Goal: Check status

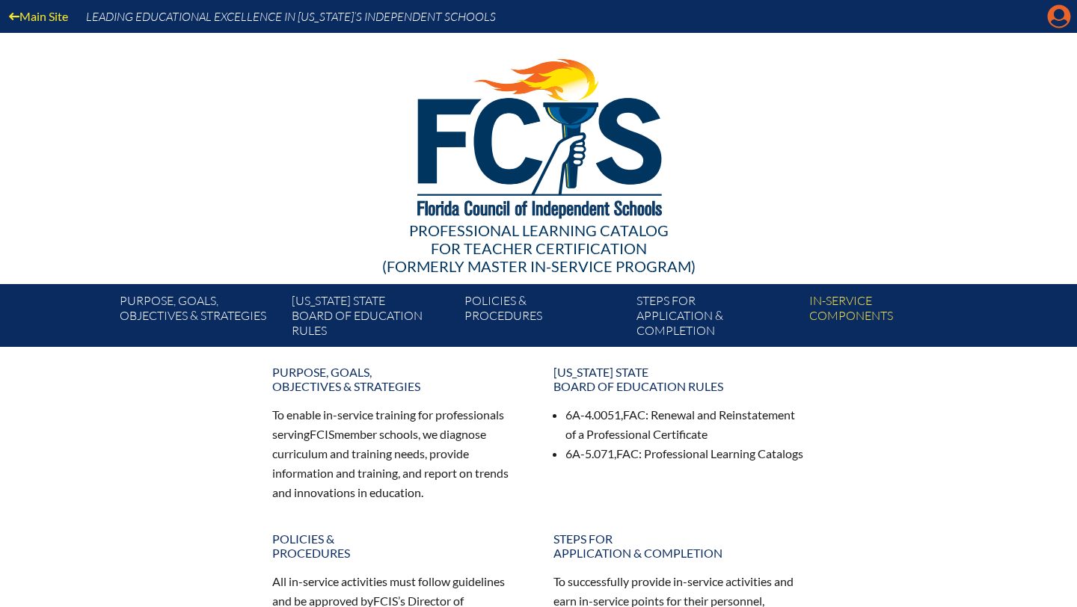
click at [1059, 22] on icon "Manage account" at bounding box center [1059, 16] width 24 height 24
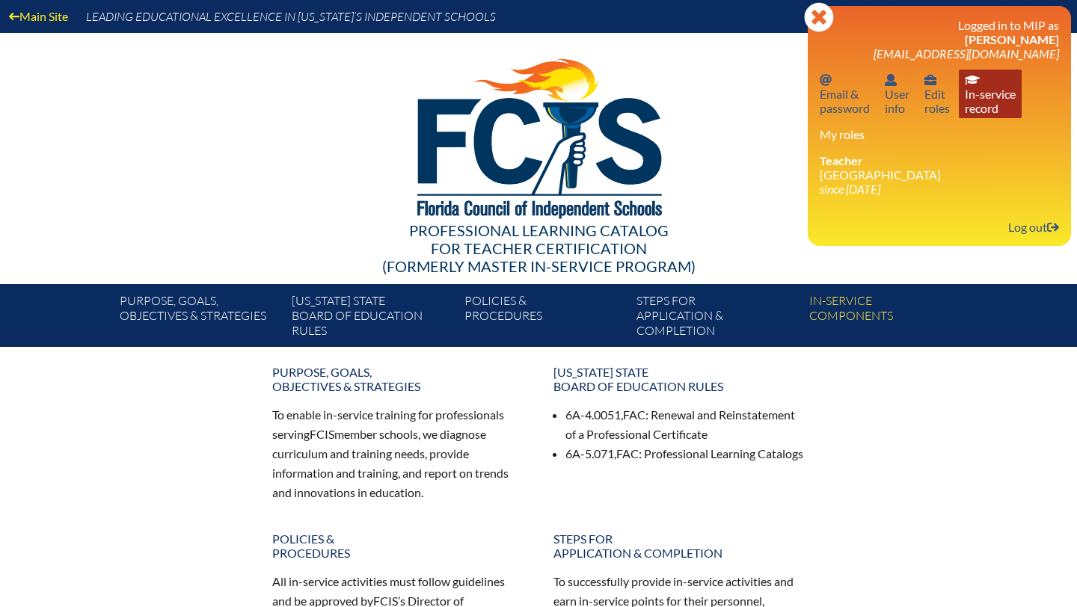
click at [980, 90] on link "In-service record In-service record" at bounding box center [989, 94] width 63 height 49
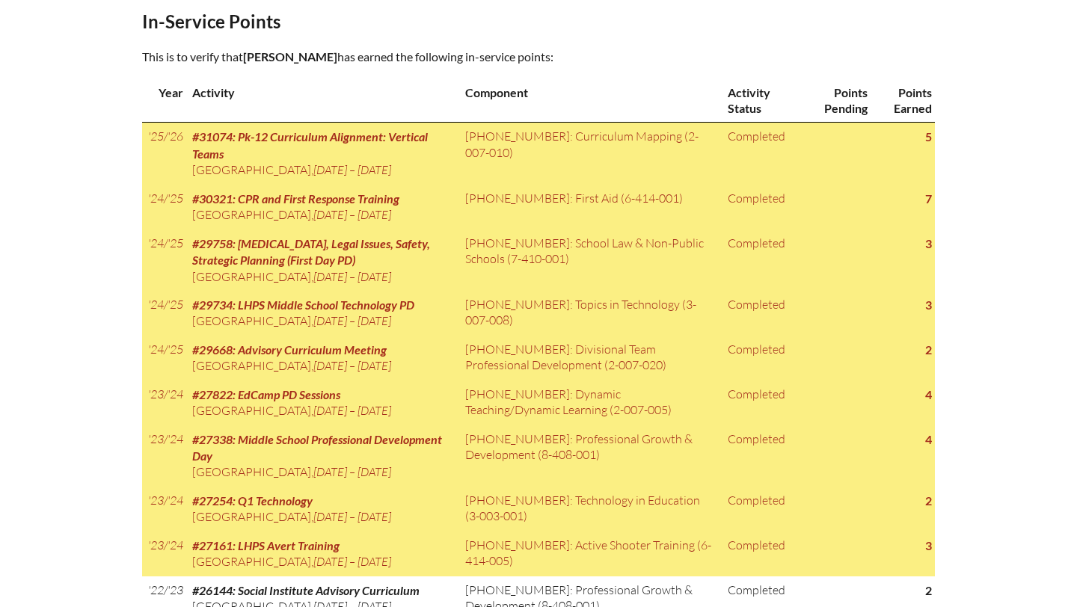
scroll to position [703, 0]
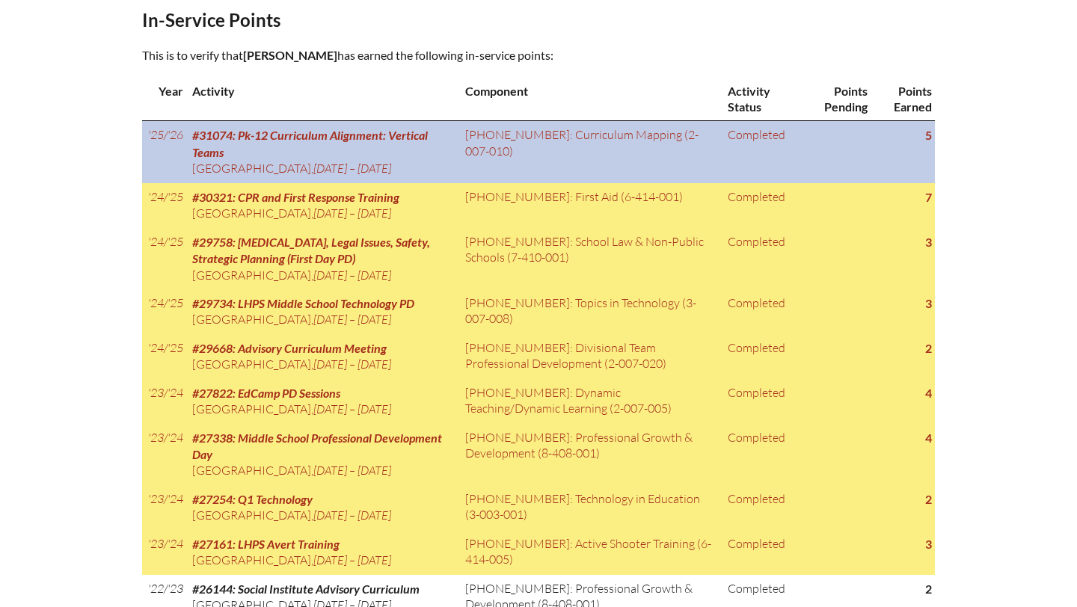
click at [743, 176] on td "Completed" at bounding box center [760, 152] width 79 height 62
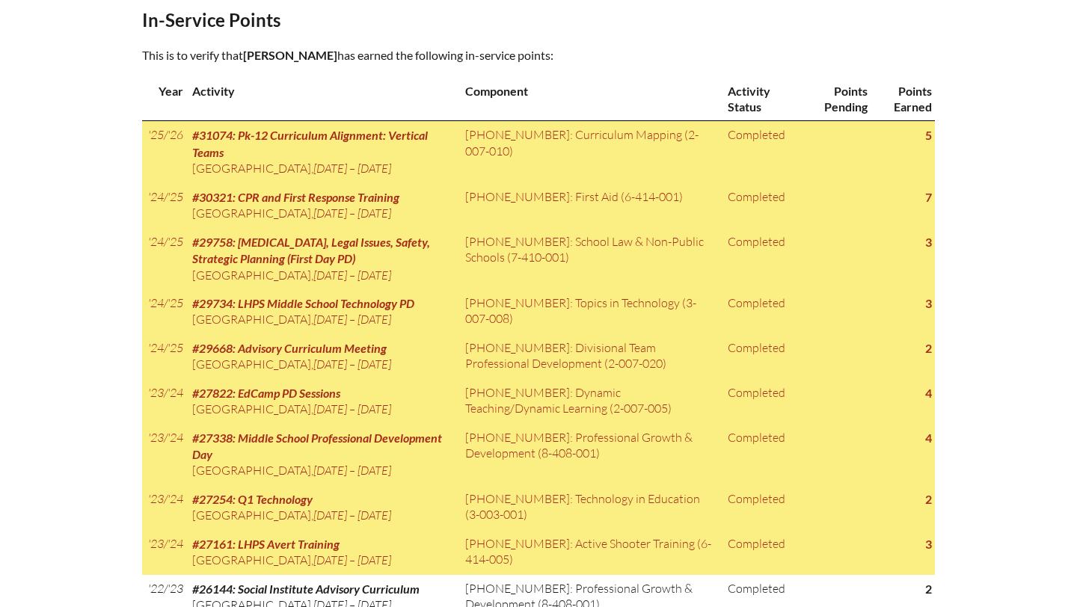
scroll to position [703, 0]
